Goal: Book appointment/travel/reservation

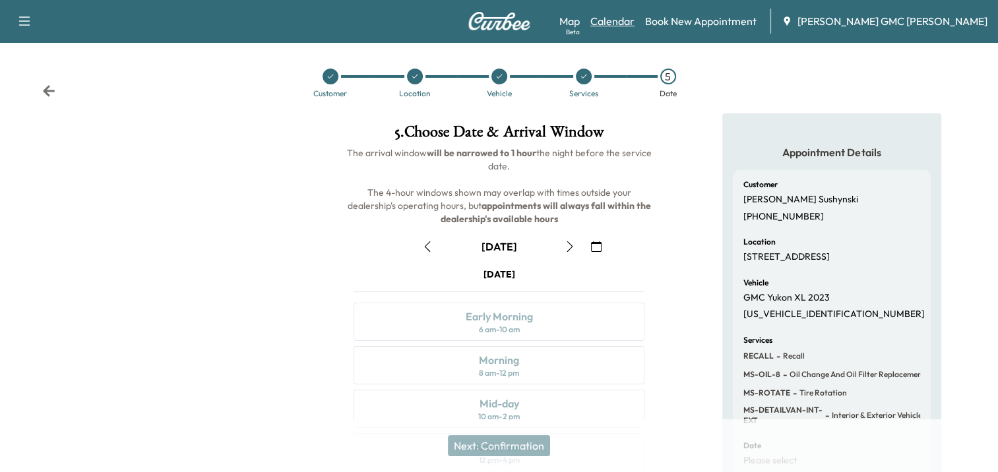
click at [635, 17] on link "Calendar" at bounding box center [612, 21] width 44 height 16
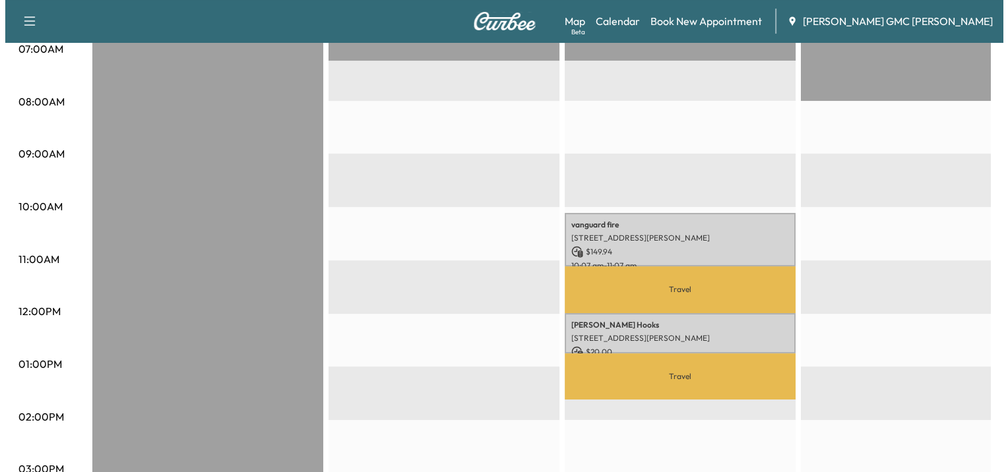
scroll to position [352, 0]
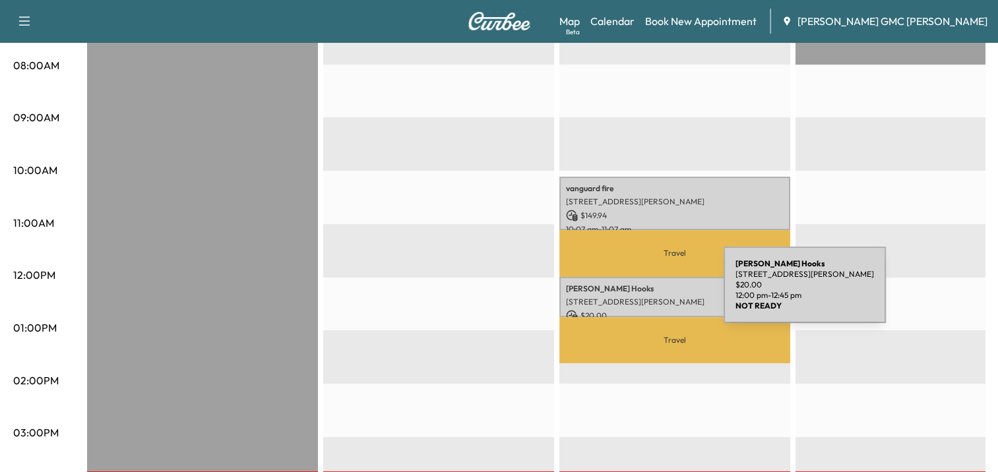
click at [620, 297] on p "[STREET_ADDRESS][PERSON_NAME]" at bounding box center [675, 302] width 218 height 11
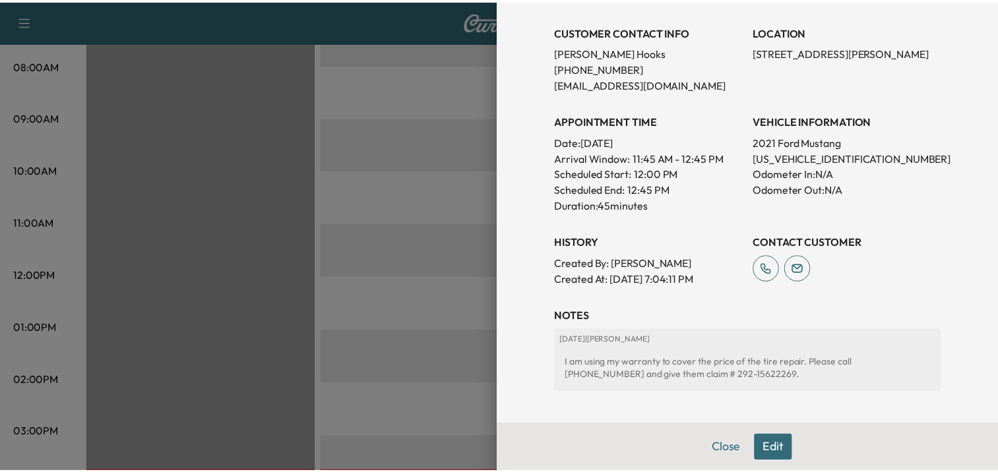
scroll to position [321, 0]
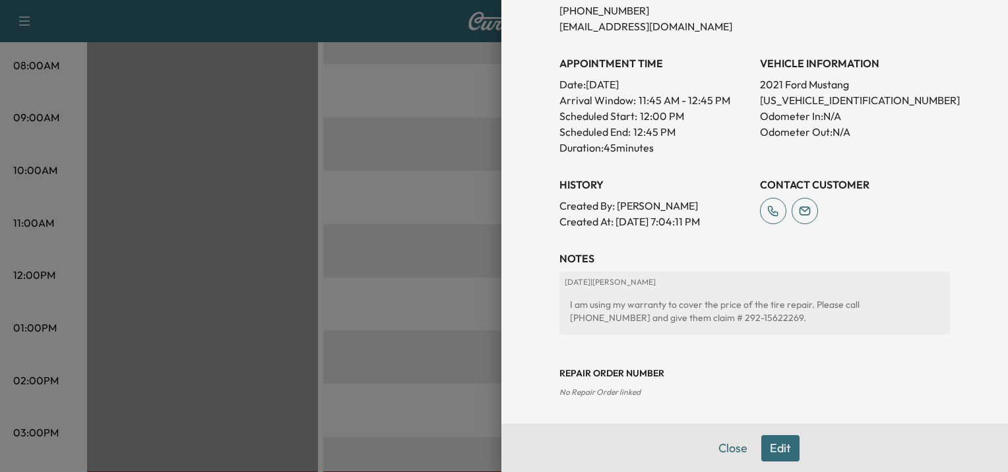
click at [425, 182] on div at bounding box center [504, 236] width 1008 height 472
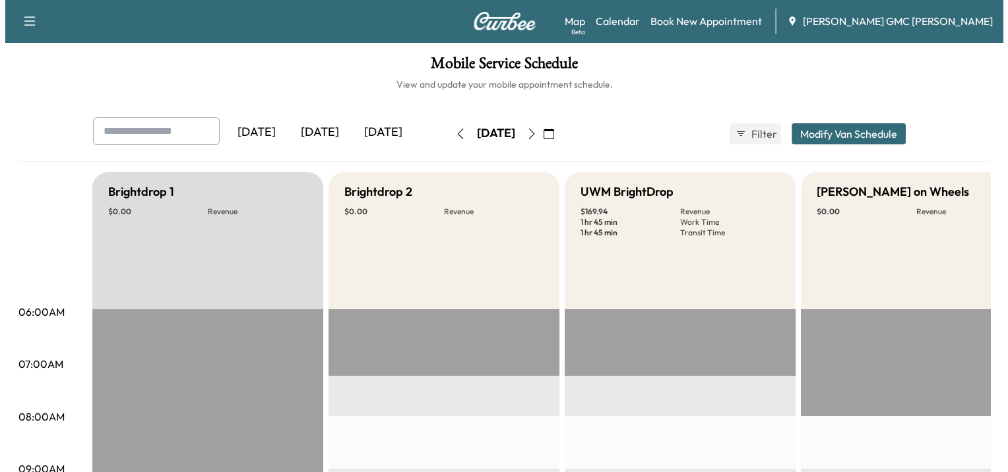
scroll to position [352, 0]
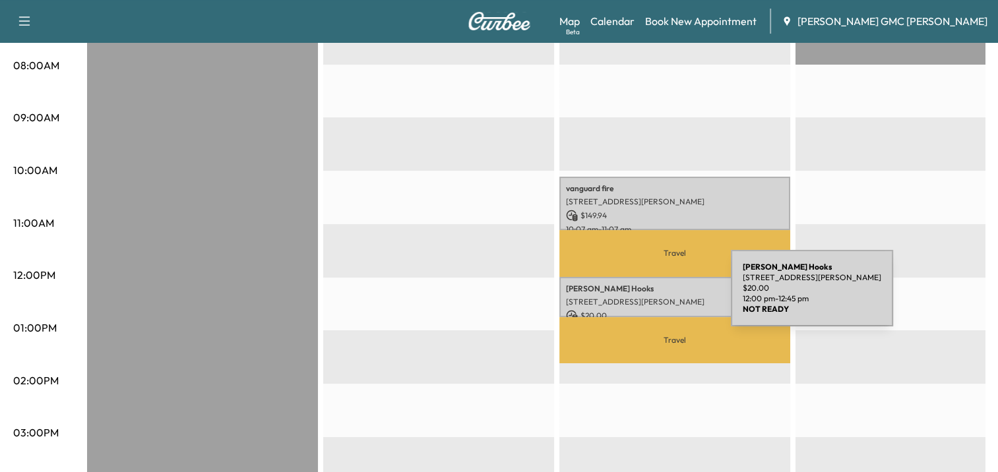
click at [632, 297] on p "[STREET_ADDRESS][PERSON_NAME]" at bounding box center [675, 302] width 218 height 11
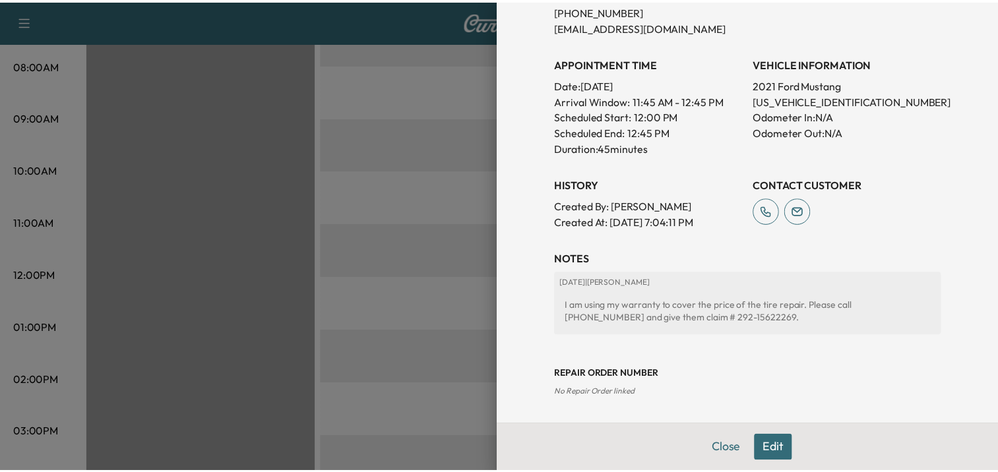
scroll to position [0, 0]
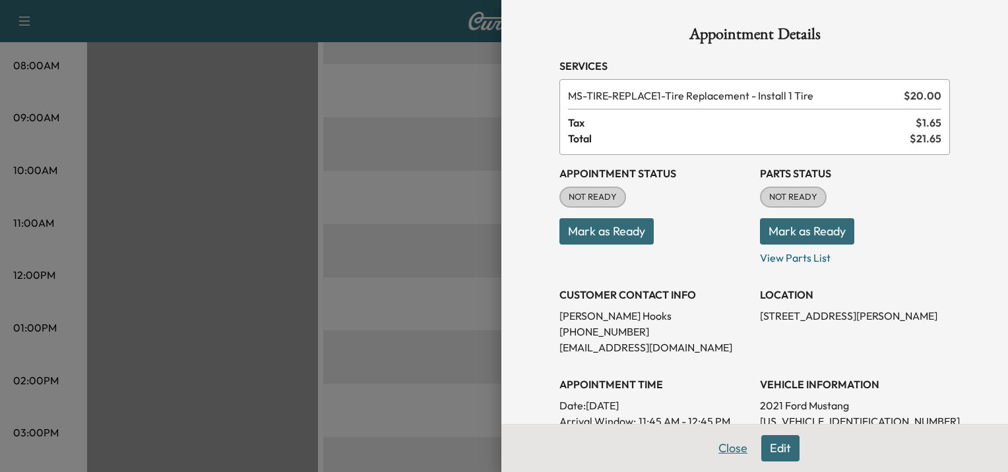
click at [719, 454] on button "Close" at bounding box center [733, 448] width 46 height 26
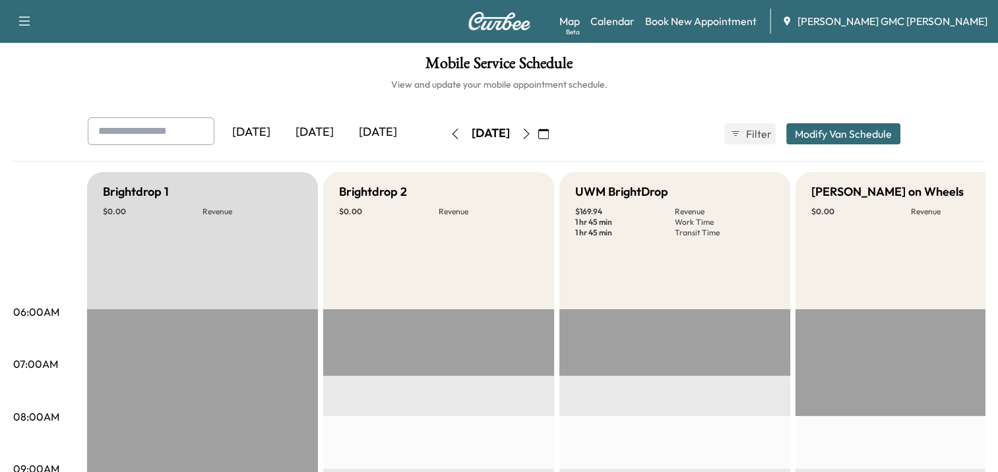
click at [532, 134] on icon "button" at bounding box center [526, 134] width 11 height 11
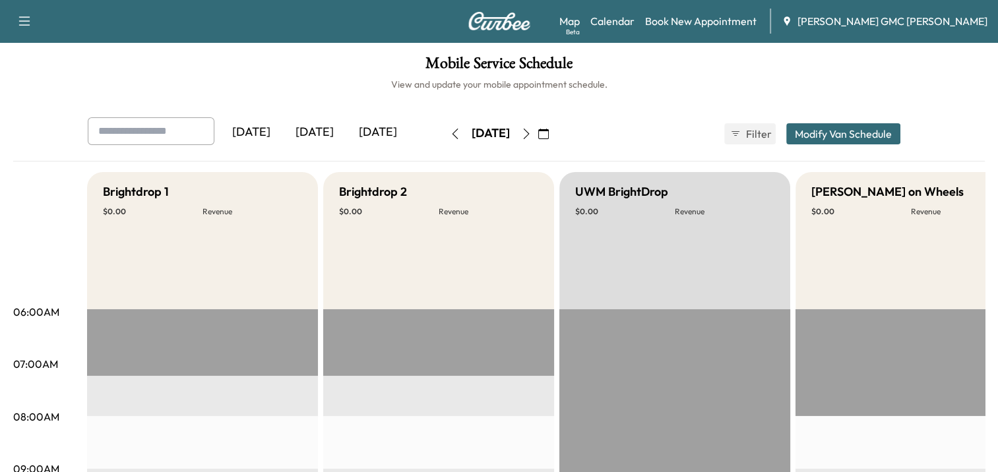
click at [532, 133] on icon "button" at bounding box center [526, 134] width 11 height 11
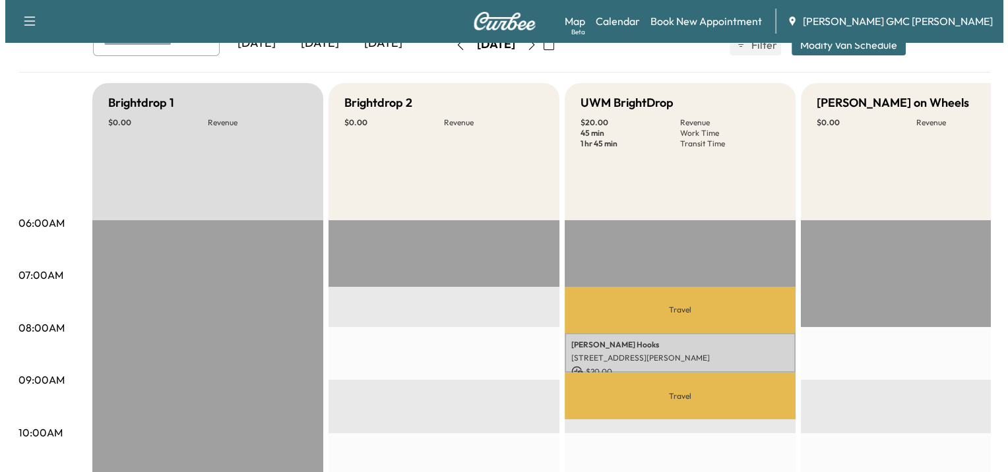
scroll to position [175, 0]
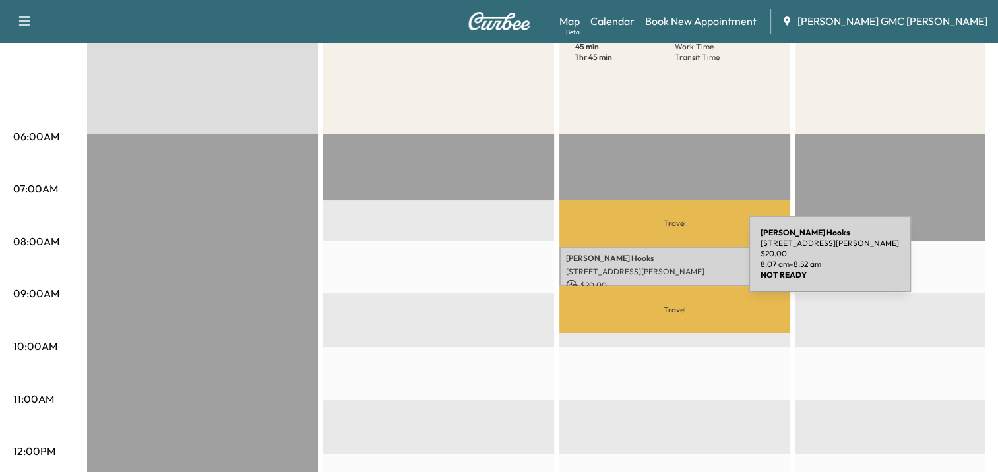
click at [650, 260] on p "[PERSON_NAME]" at bounding box center [675, 258] width 218 height 11
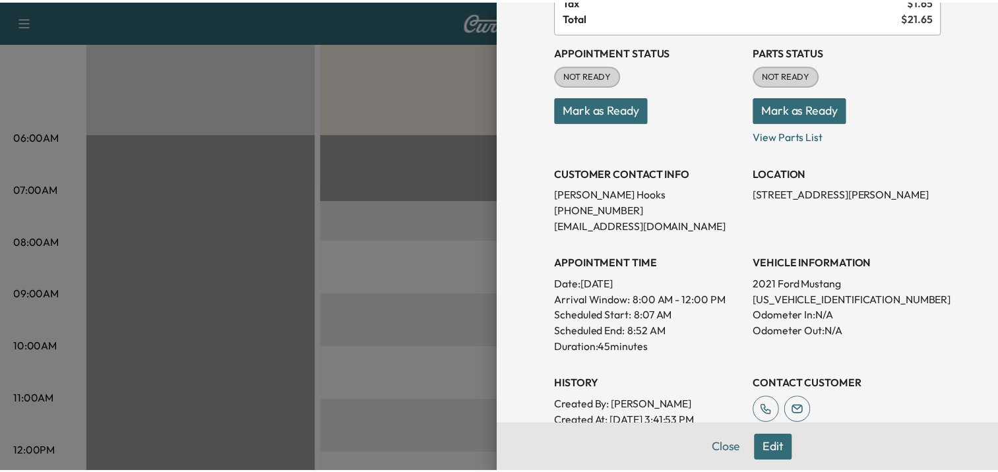
scroll to position [258, 0]
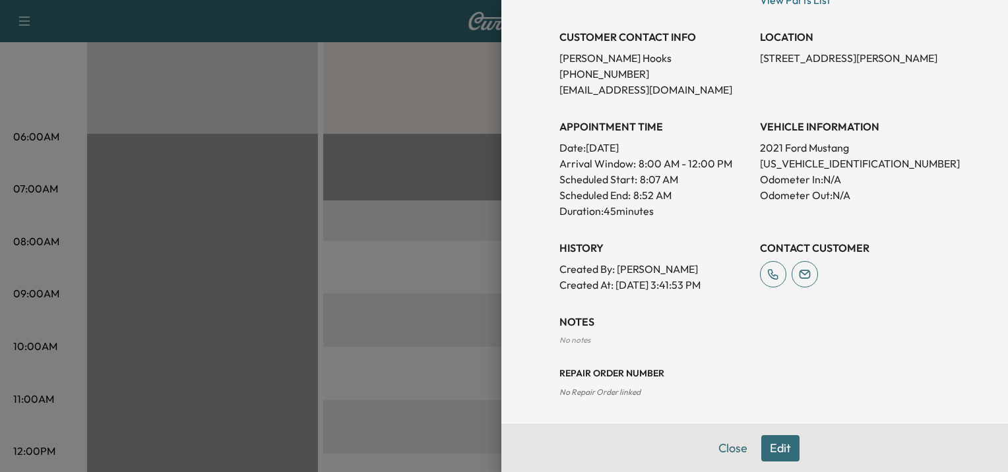
click at [403, 240] on div at bounding box center [504, 236] width 1008 height 472
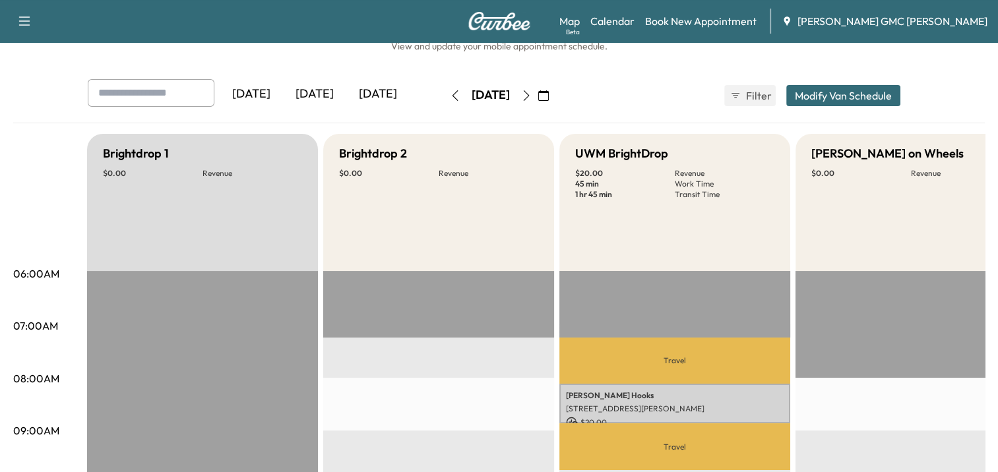
scroll to position [0, 0]
